Goal: Find specific page/section: Find specific page/section

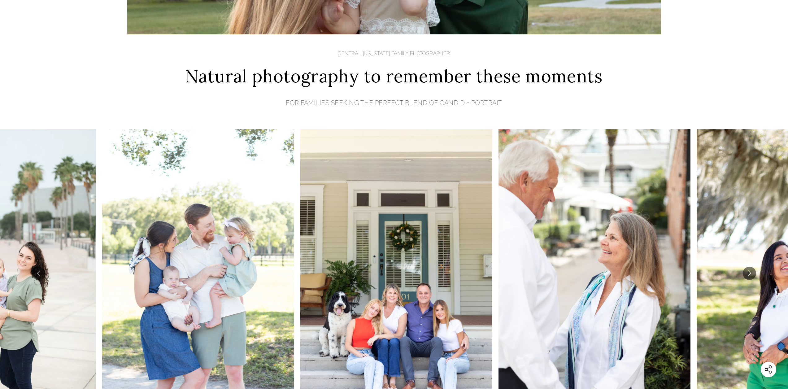
scroll to position [217, 0]
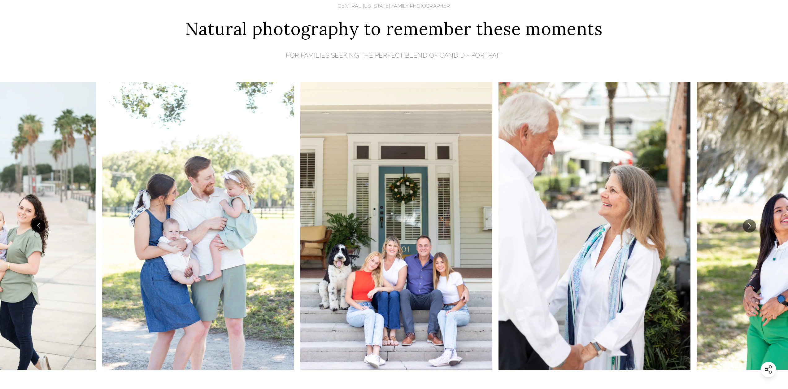
click at [38, 223] on button "Go to previous slide" at bounding box center [38, 225] width 13 height 13
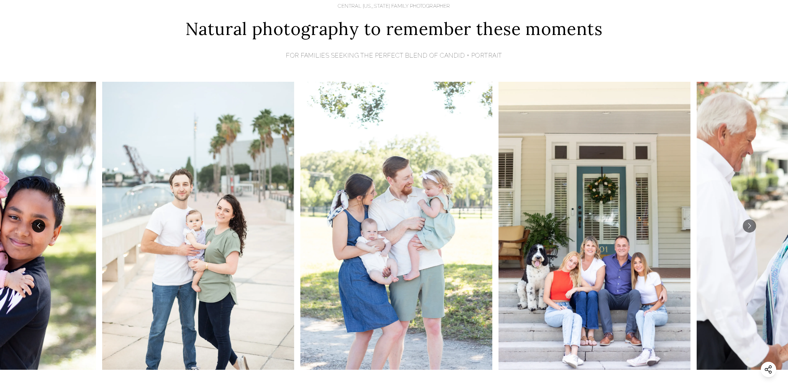
click at [39, 223] on button "Go to previous slide" at bounding box center [38, 225] width 13 height 13
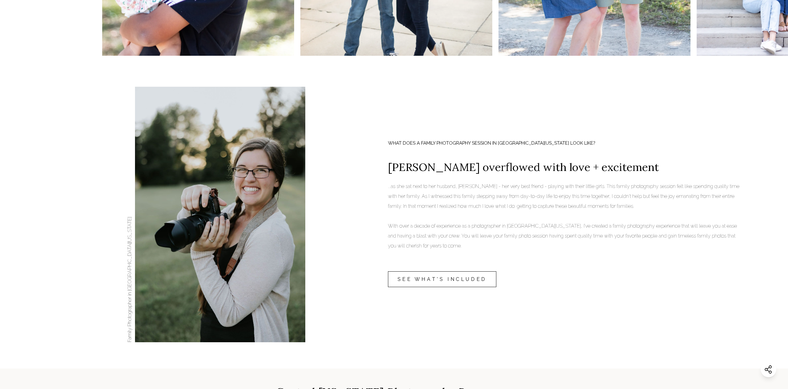
scroll to position [558, 0]
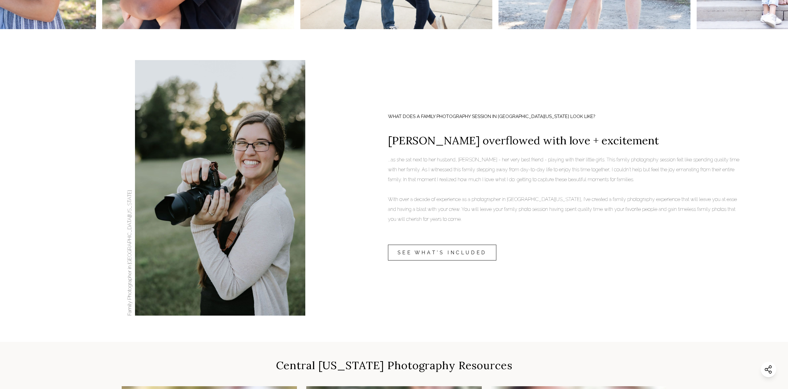
click at [468, 253] on link "SEE WHAT'S INCLUDED" at bounding box center [442, 253] width 108 height 16
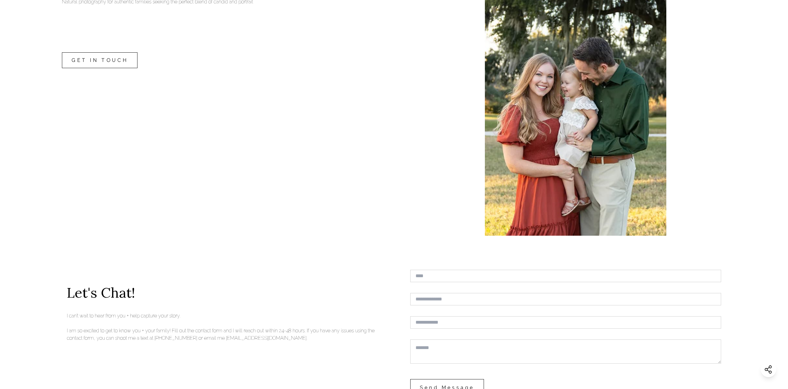
scroll to position [1363, 0]
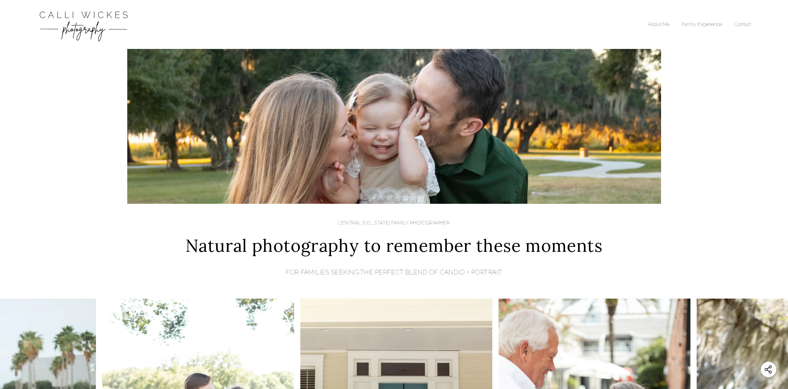
click at [735, 23] on li "Family Experience" at bounding box center [708, 24] width 53 height 7
click at [751, 23] on link "Contact" at bounding box center [743, 24] width 16 height 6
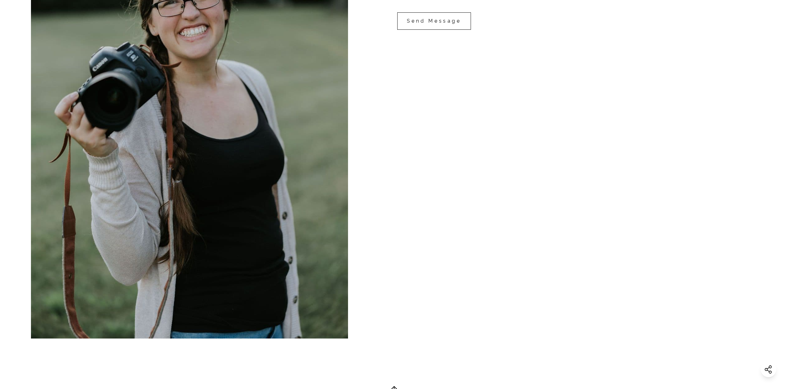
scroll to position [413, 0]
